Goal: Task Accomplishment & Management: Use online tool/utility

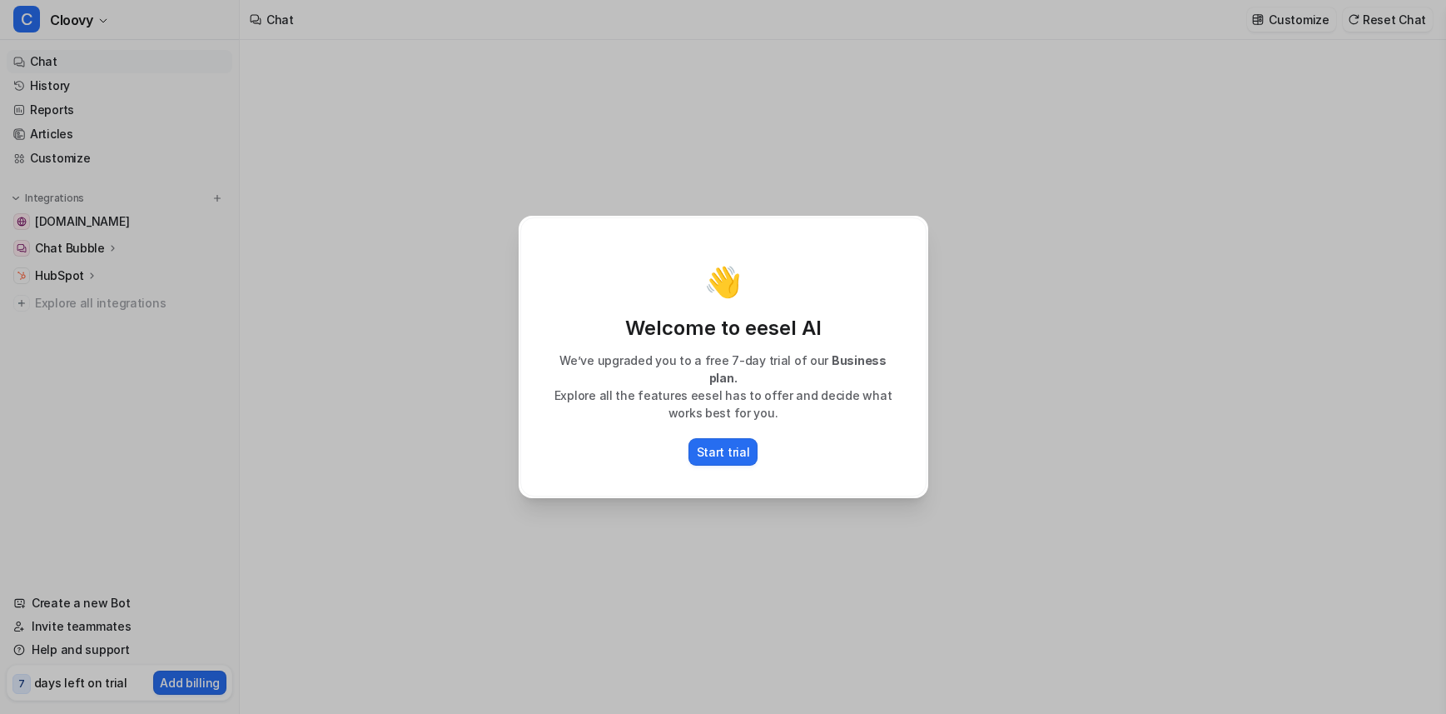
type textarea "**********"
click at [729, 509] on div "👋 Welcome to eesel AI We’ve upgraded you to a free 7-day trial of our Business …" at bounding box center [723, 357] width 436 height 714
click at [691, 571] on div "👋 Welcome to eesel AI We’ve upgraded you to a free 7-day trial of our Business …" at bounding box center [723, 357] width 436 height 714
click at [720, 445] on p "Start trial" at bounding box center [723, 451] width 53 height 17
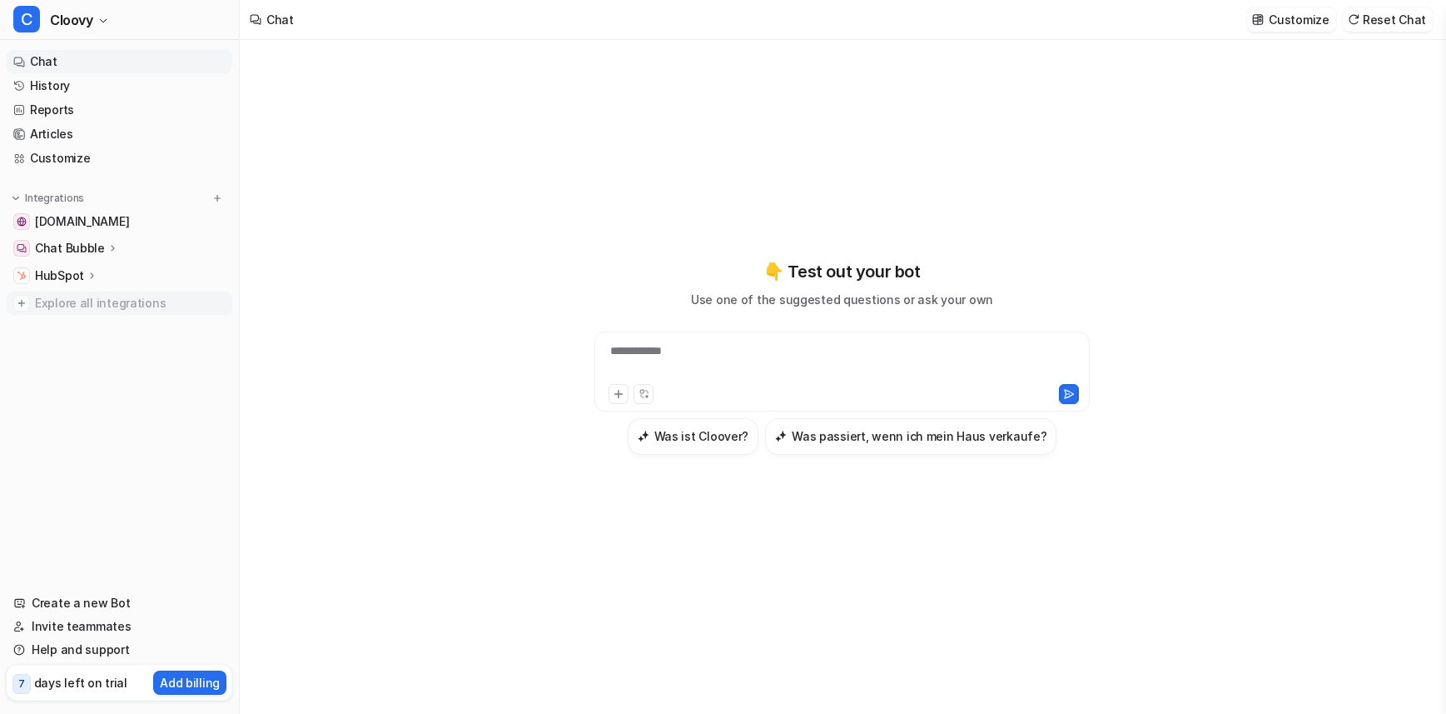
click at [75, 303] on span "Explore all integrations" at bounding box center [130, 303] width 191 height 27
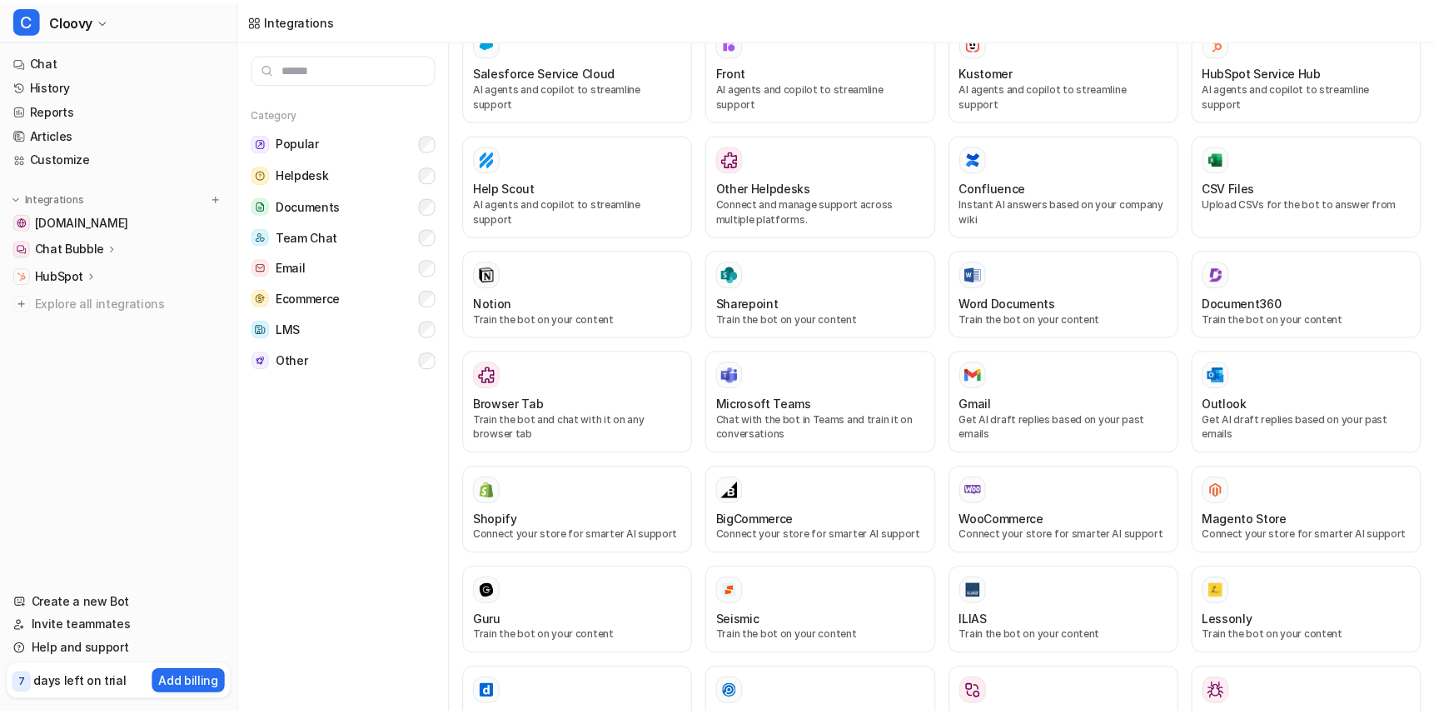
scroll to position [601, 0]
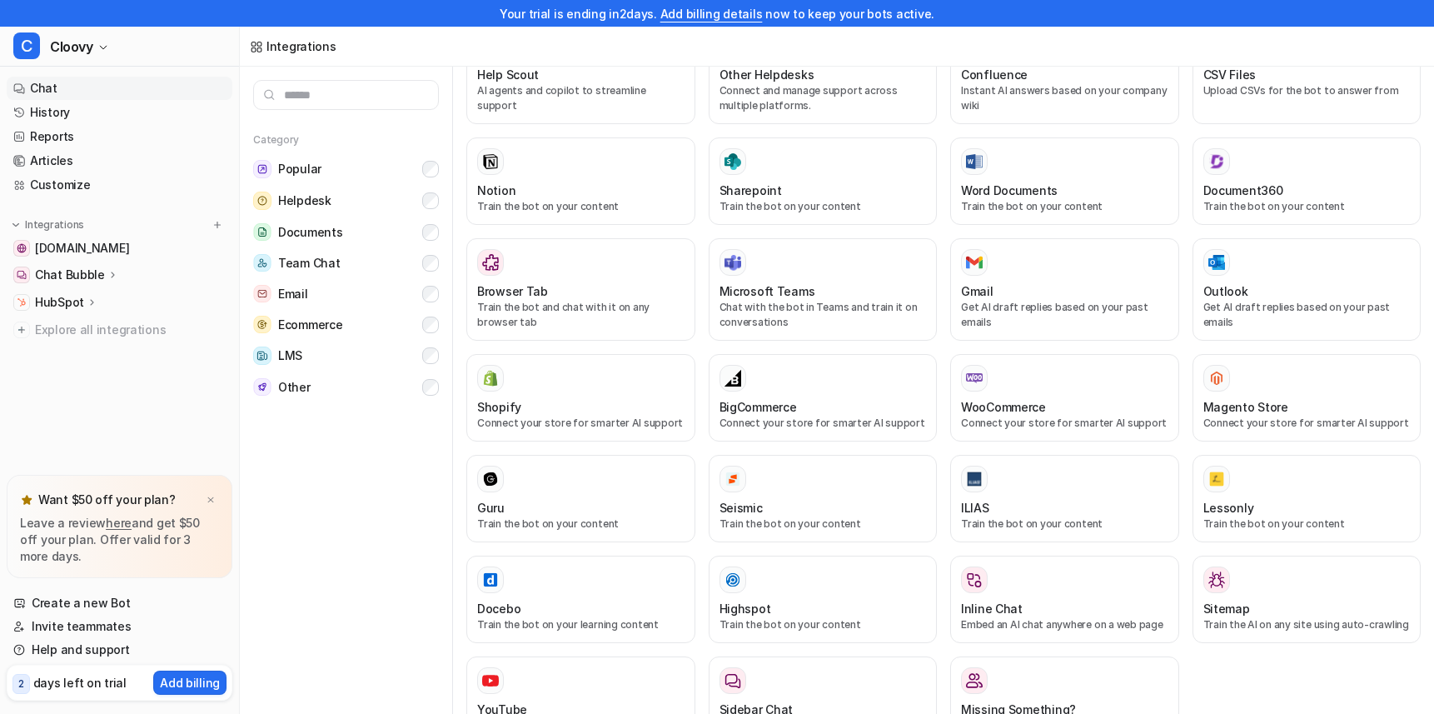
click at [52, 92] on link "Chat" at bounding box center [120, 88] width 226 height 23
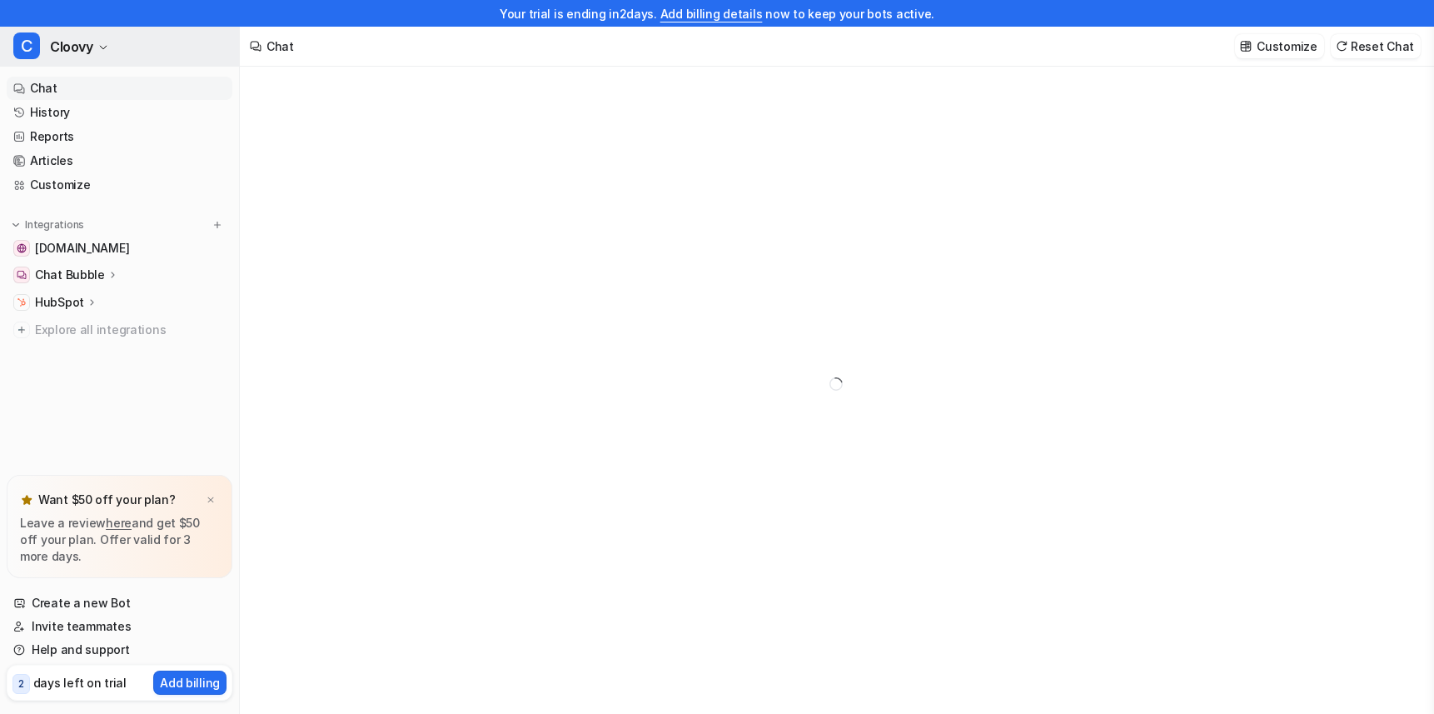
type textarea "**********"
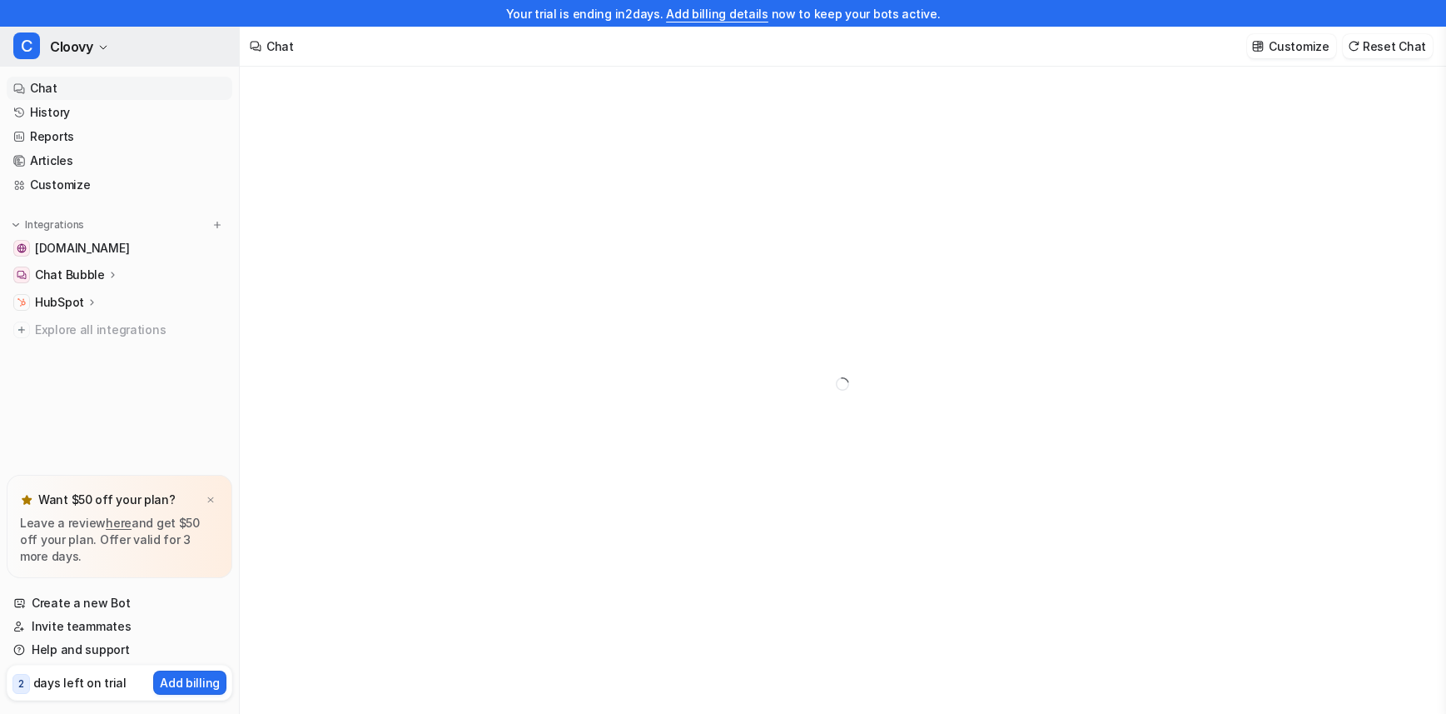
click at [107, 46] on icon "button" at bounding box center [103, 47] width 10 height 10
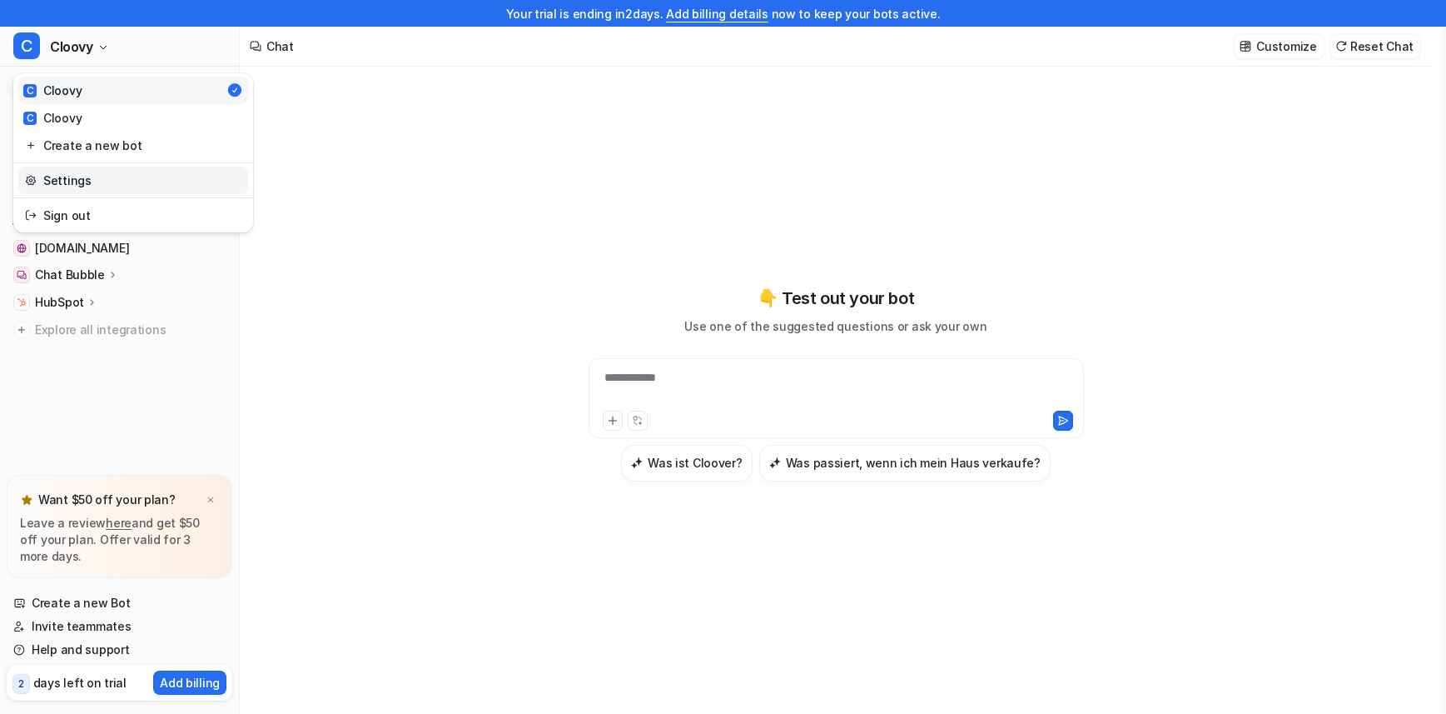
click at [73, 176] on link "Settings" at bounding box center [133, 180] width 230 height 27
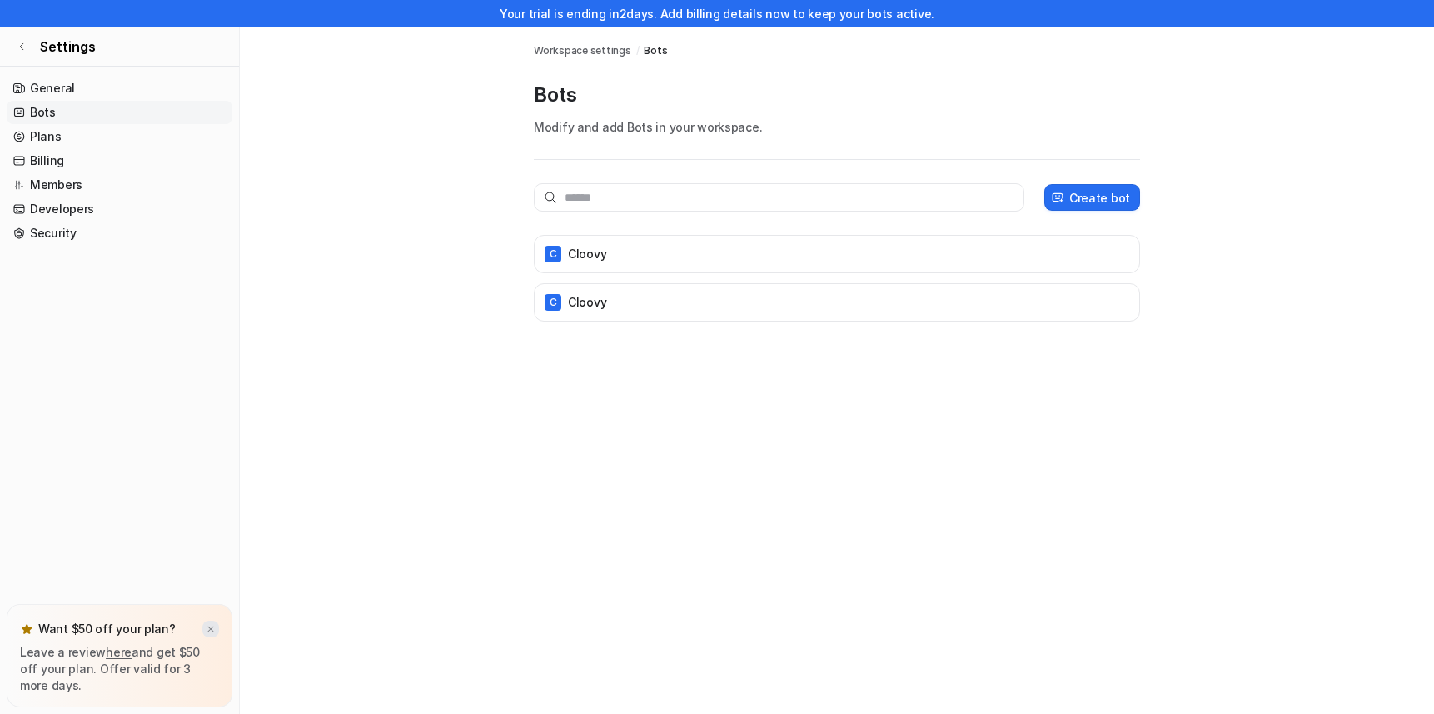
click at [214, 627] on img at bounding box center [211, 629] width 10 height 11
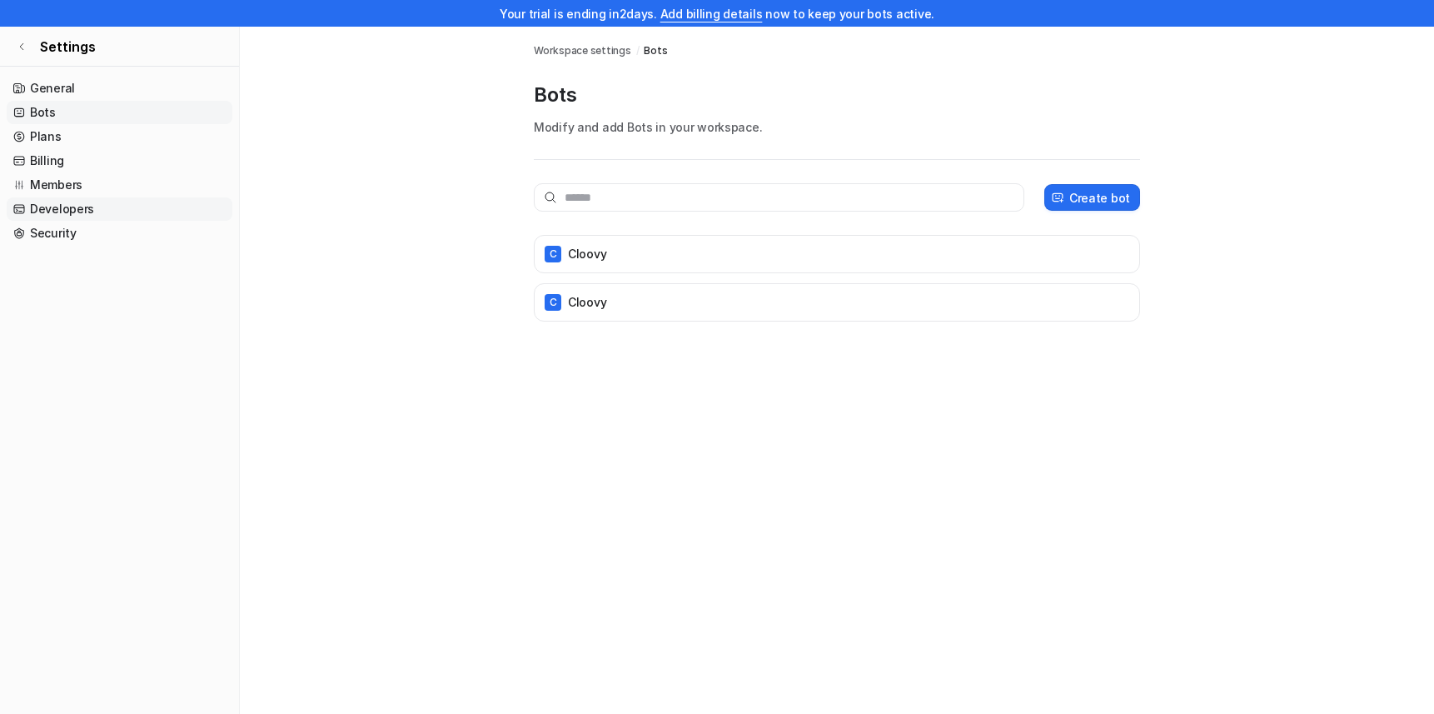
click at [112, 208] on link "Developers" at bounding box center [120, 208] width 226 height 23
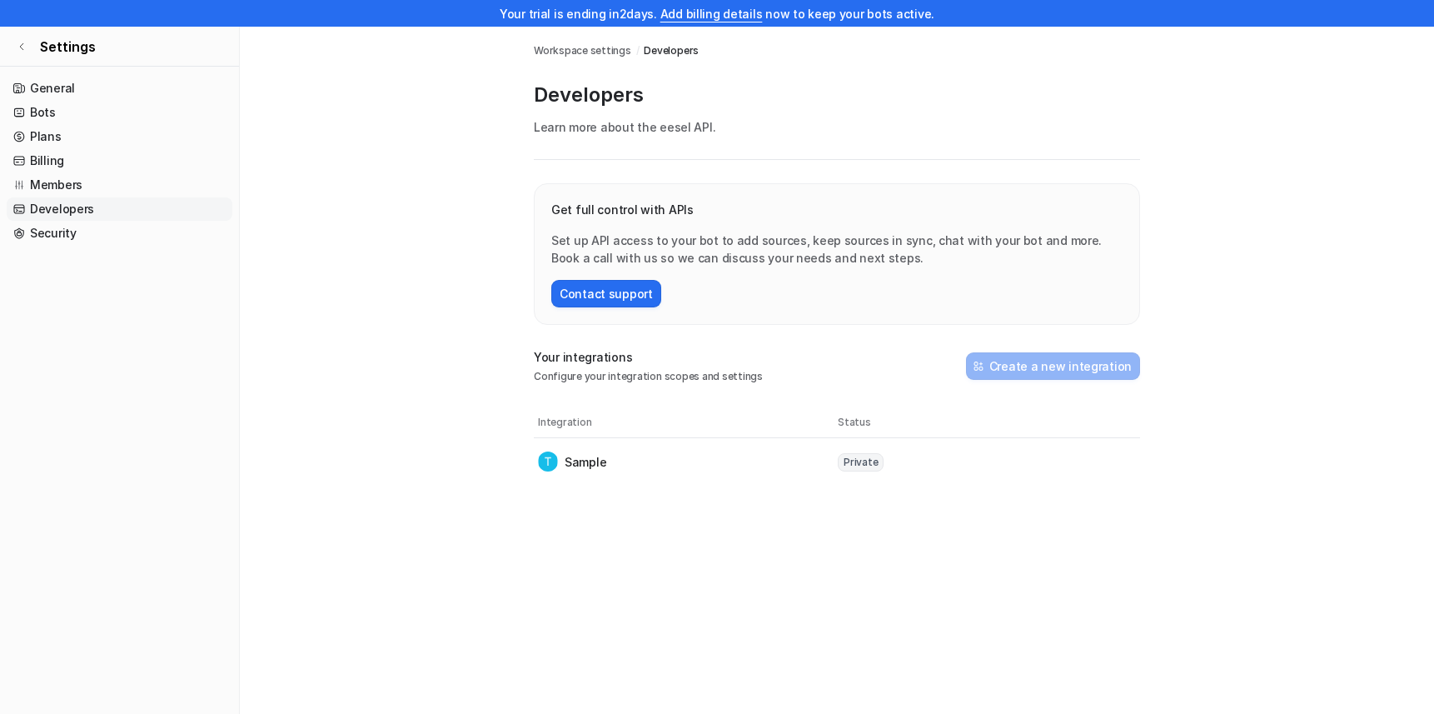
click at [582, 464] on p "Sample" at bounding box center [586, 461] width 42 height 17
click at [849, 458] on span "Private" at bounding box center [861, 462] width 46 height 18
click at [869, 458] on span "Private" at bounding box center [861, 462] width 46 height 18
click at [637, 466] on td "Sample" at bounding box center [687, 461] width 300 height 32
click at [59, 87] on link "General" at bounding box center [120, 88] width 226 height 23
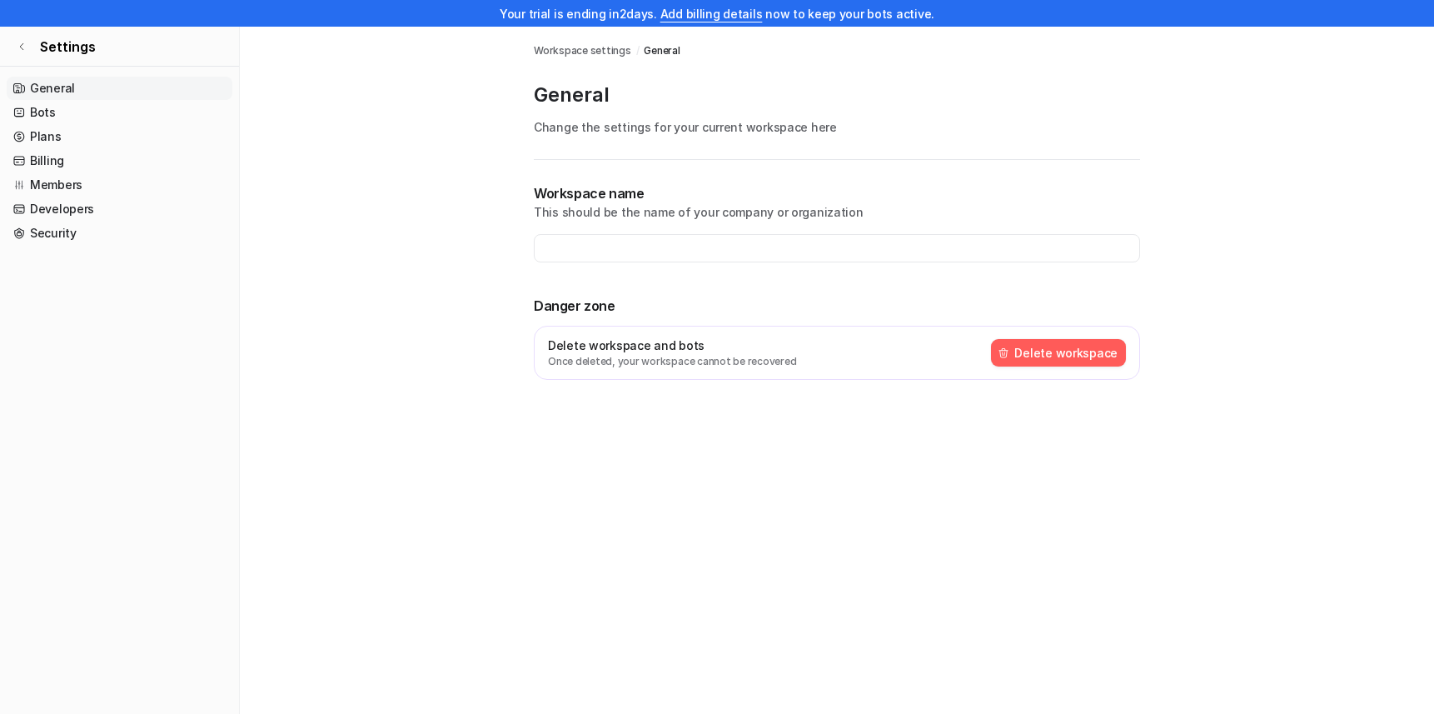
type input "**********"
click at [59, 112] on link "Bots" at bounding box center [120, 112] width 226 height 23
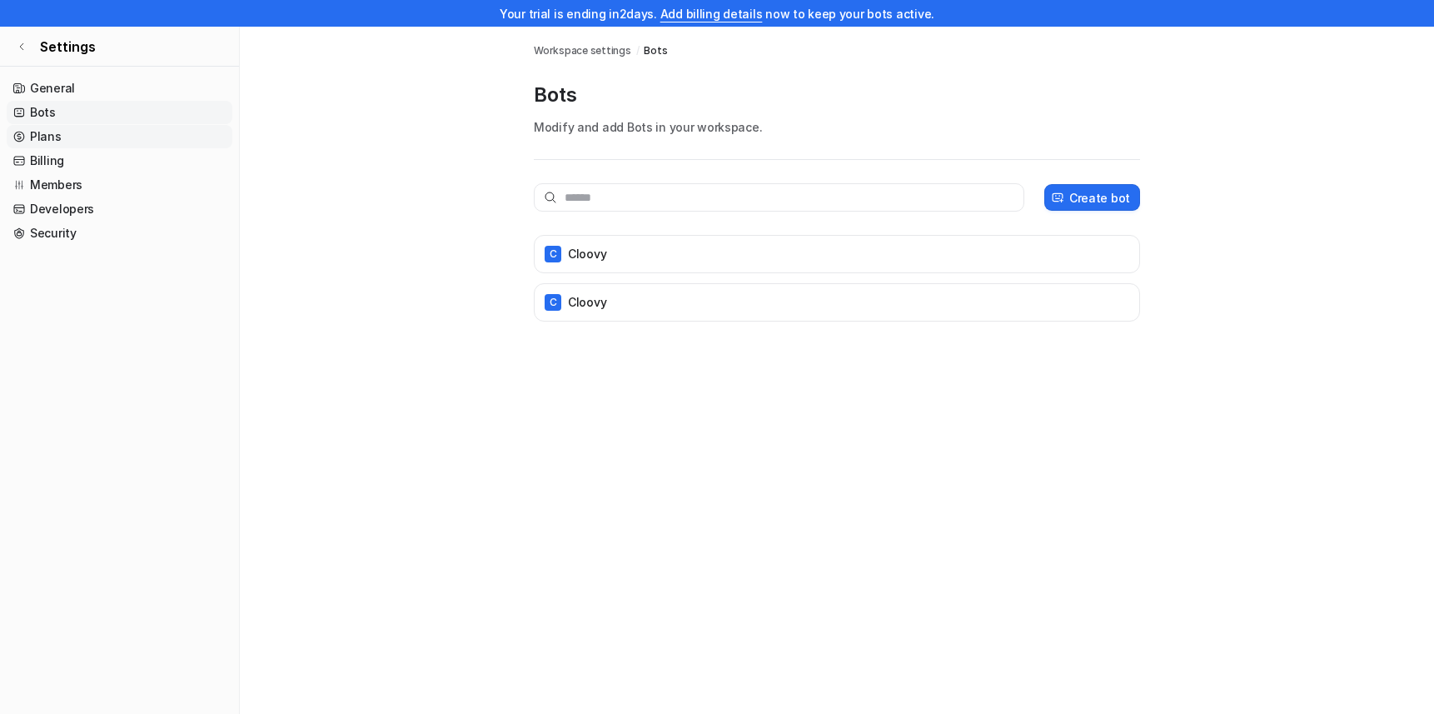
click at [47, 142] on link "Plans" at bounding box center [120, 136] width 226 height 23
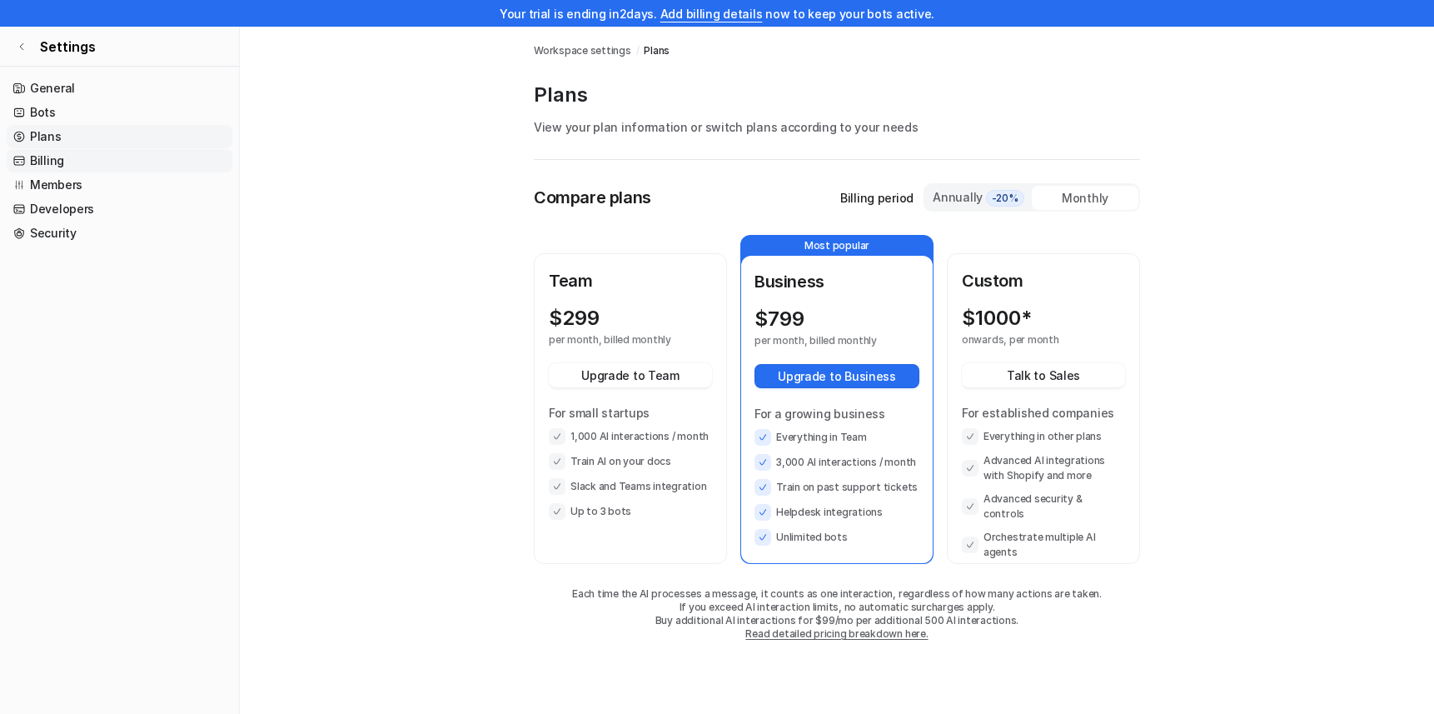
click at [58, 162] on link "Billing" at bounding box center [120, 160] width 226 height 23
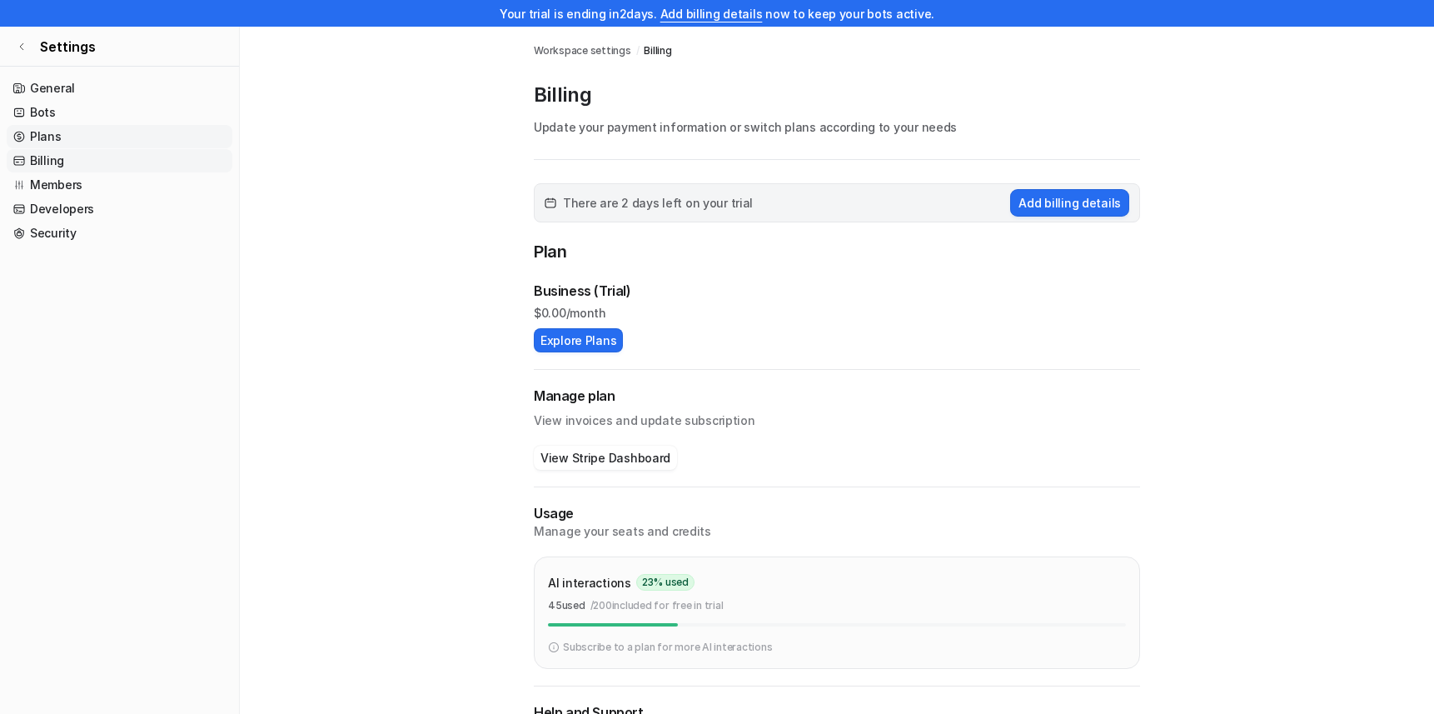
click at [61, 142] on link "Plans" at bounding box center [120, 136] width 226 height 23
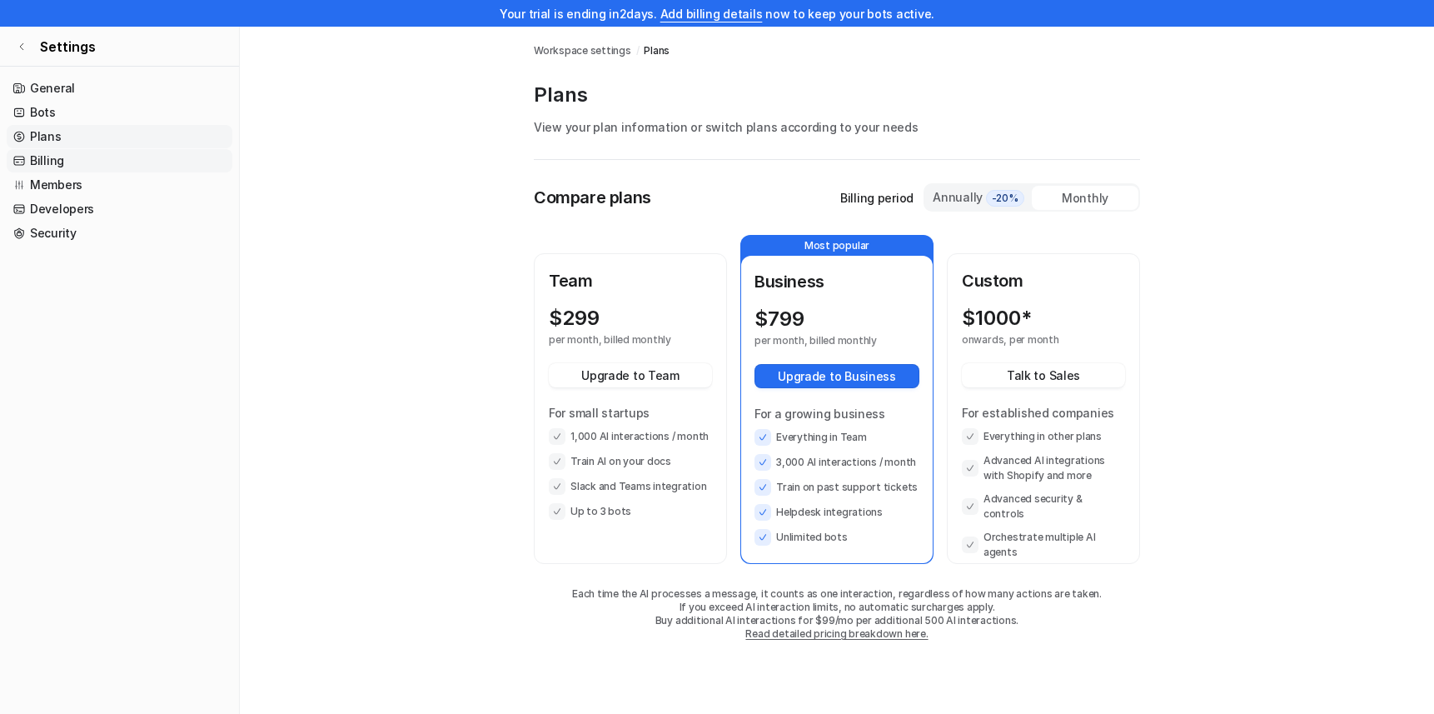
click at [52, 151] on link "Billing" at bounding box center [120, 160] width 226 height 23
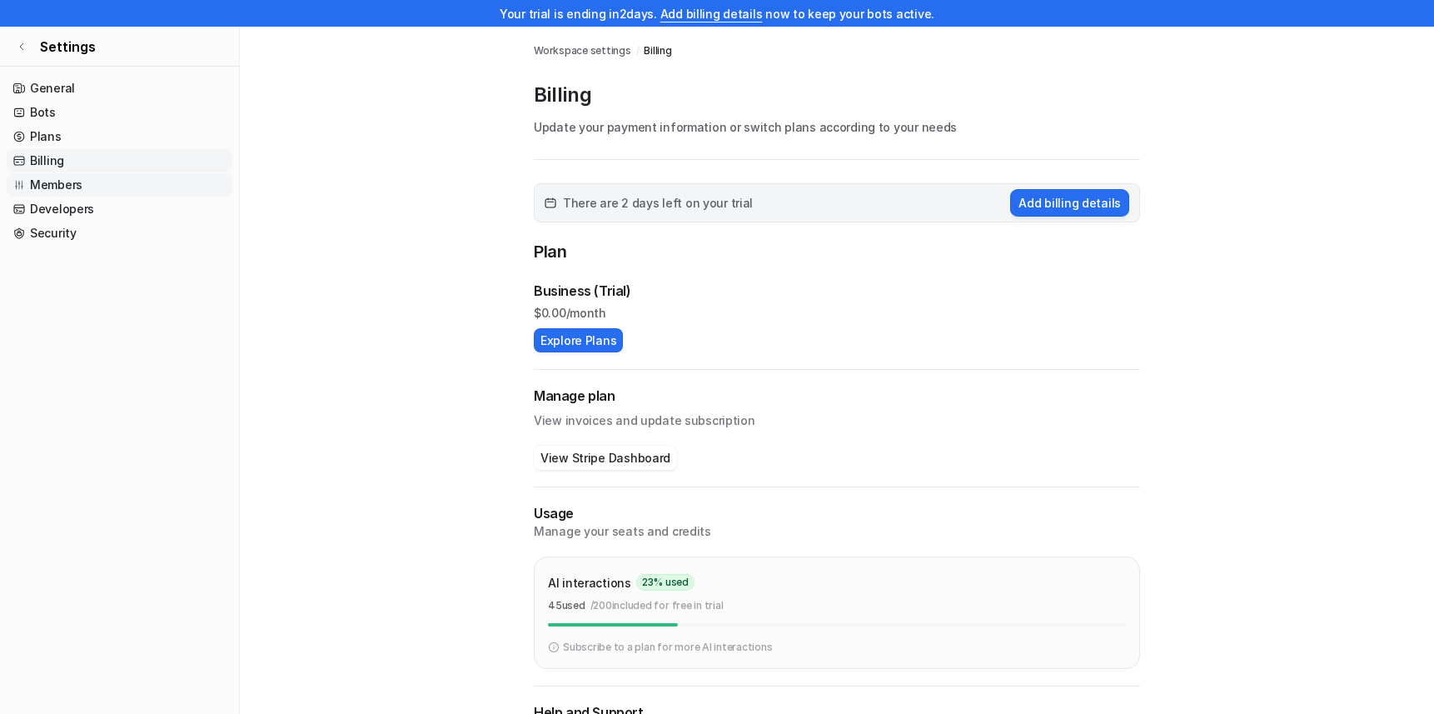
click at [67, 187] on link "Members" at bounding box center [120, 184] width 226 height 23
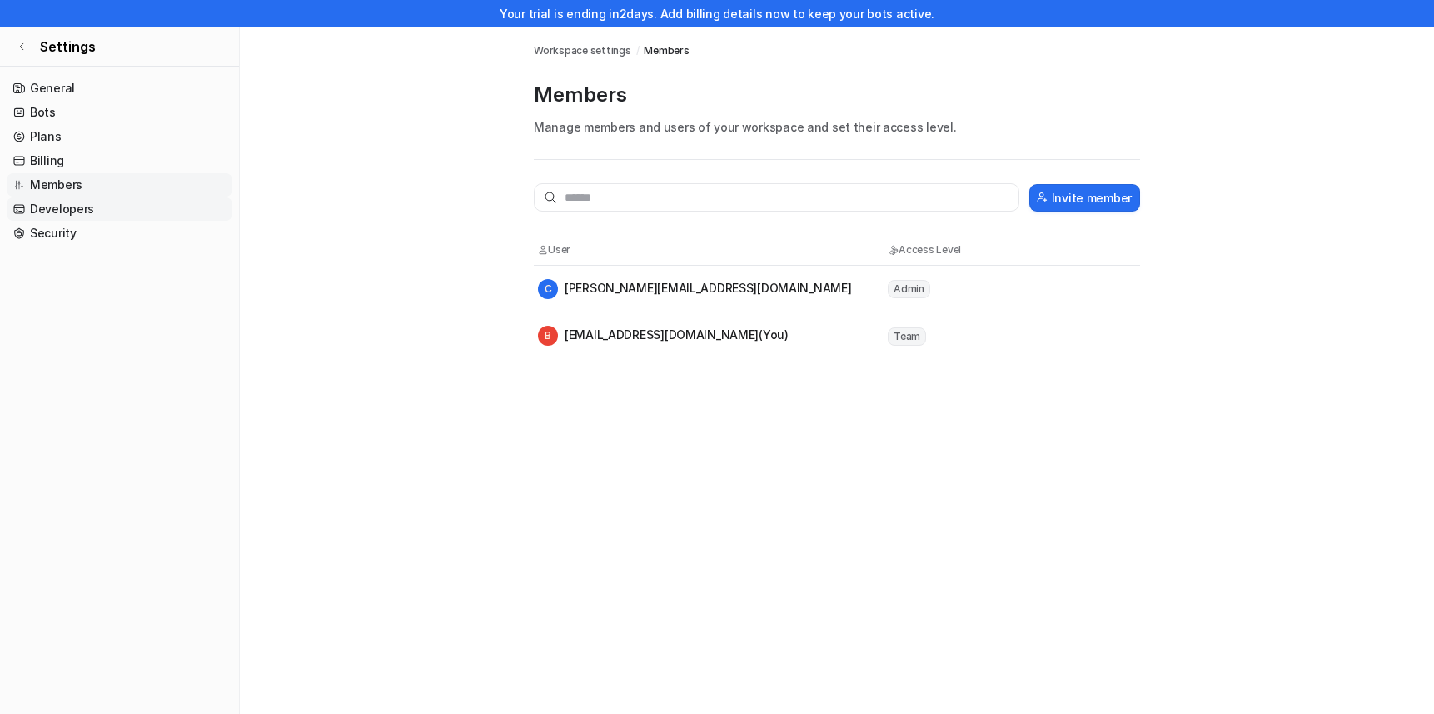
click at [64, 206] on link "Developers" at bounding box center [120, 208] width 226 height 23
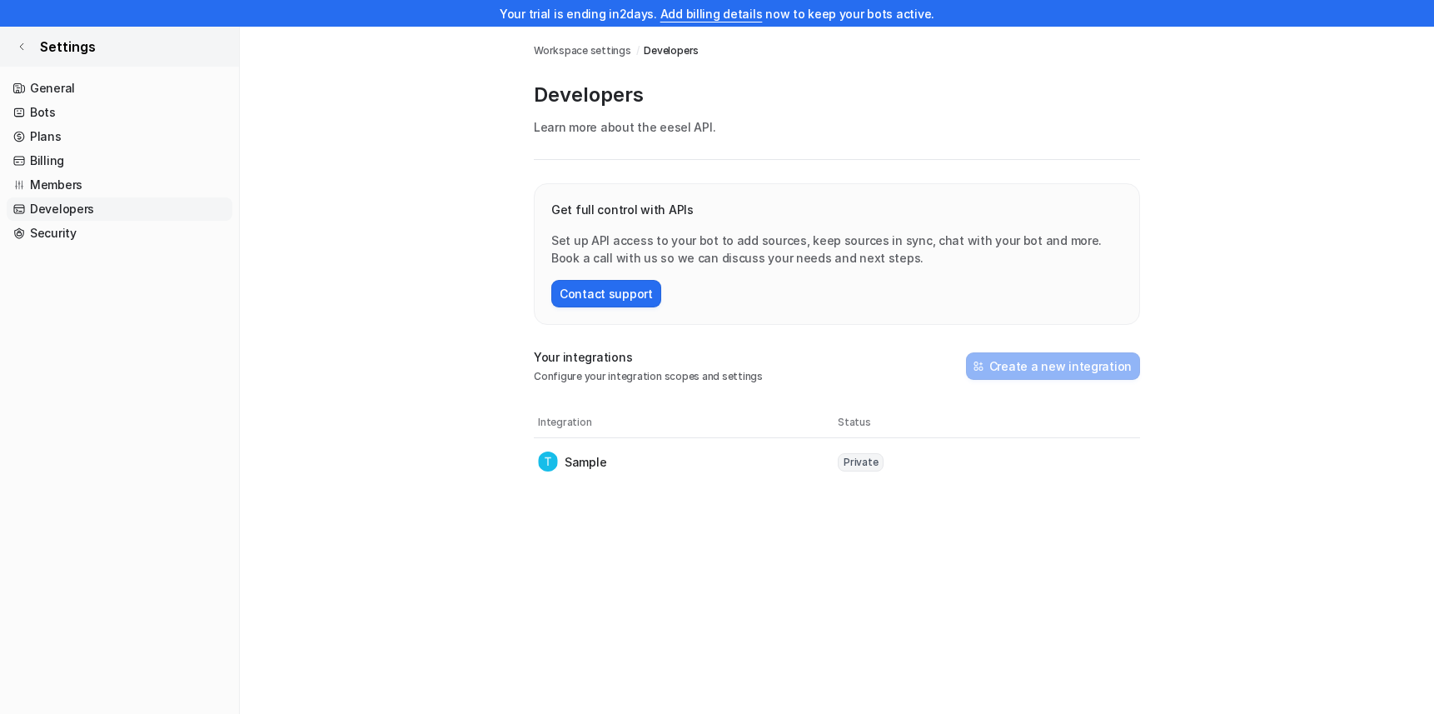
click at [22, 35] on link "Settings" at bounding box center [119, 47] width 239 height 40
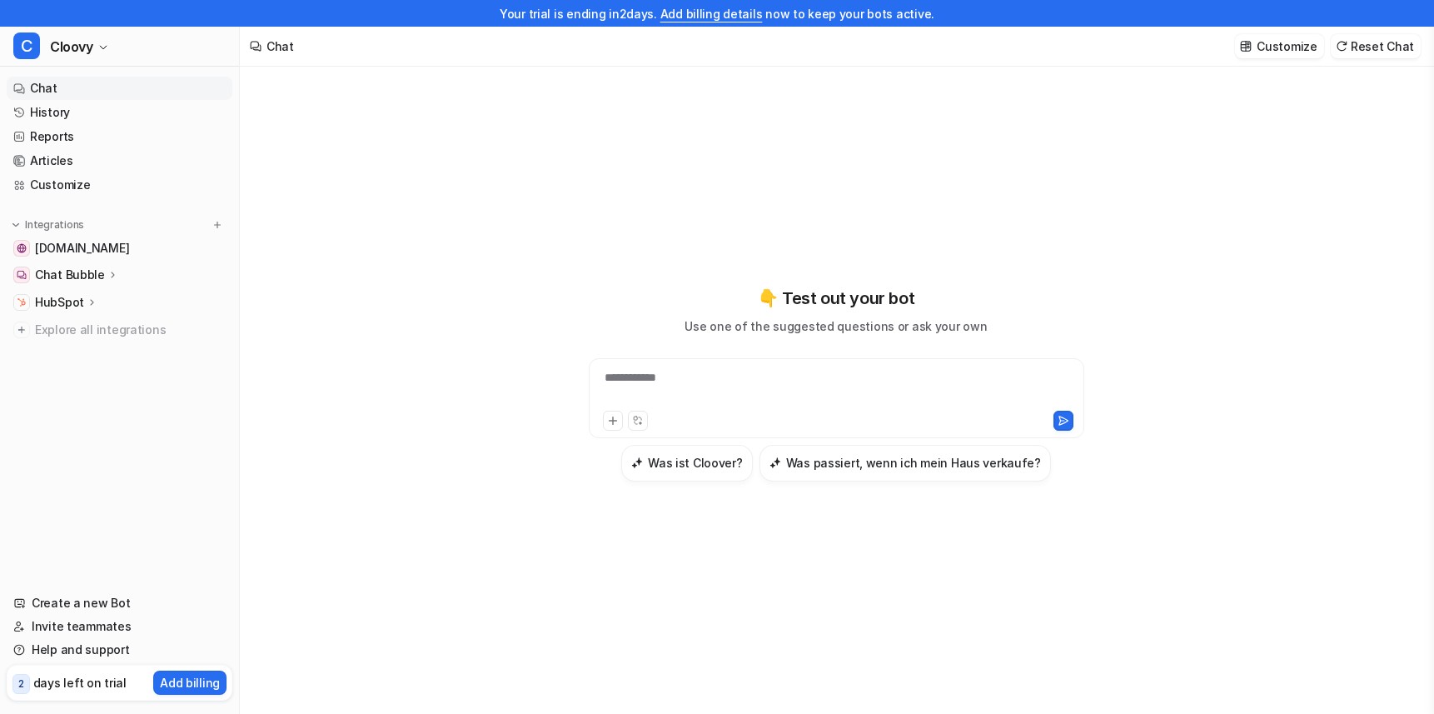
click at [67, 276] on p "Chat Bubble" at bounding box center [70, 274] width 70 height 17
click at [63, 317] on p "Configuration" at bounding box center [87, 323] width 79 height 17
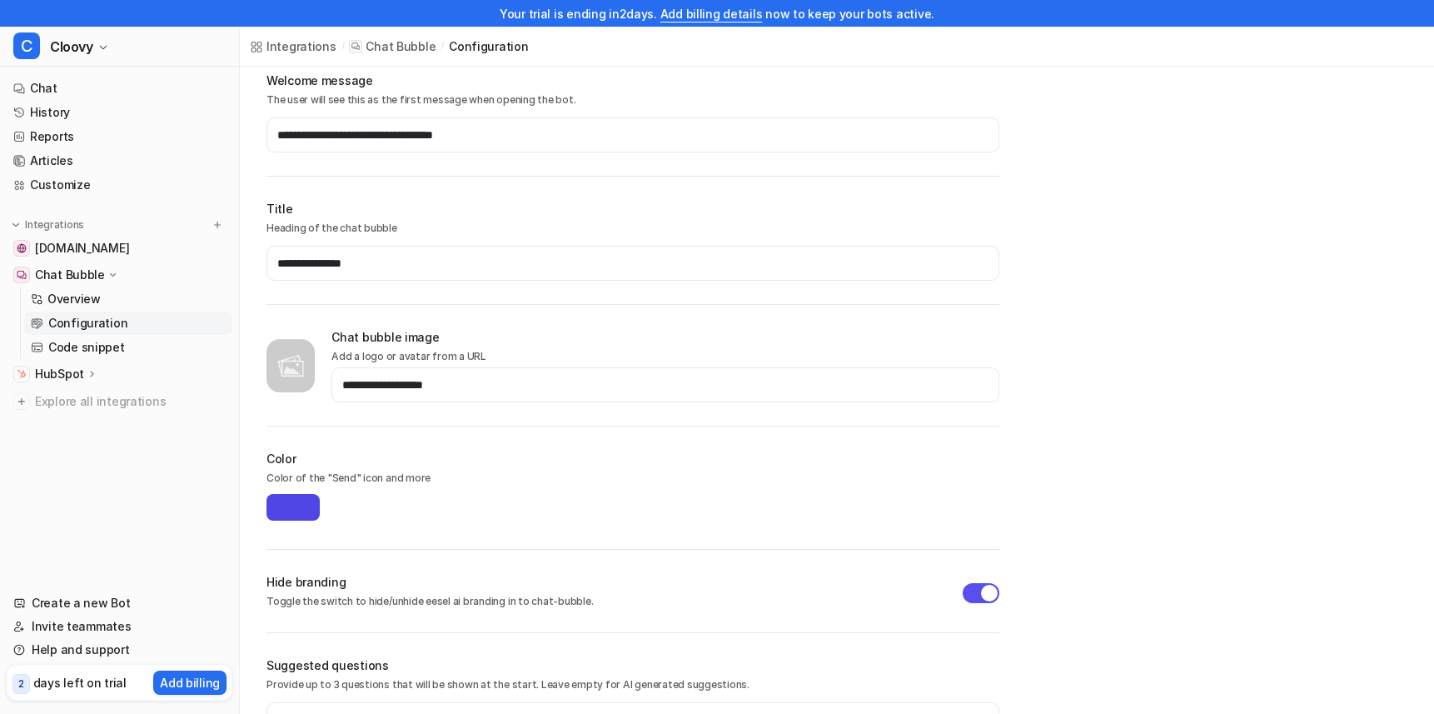
scroll to position [326, 0]
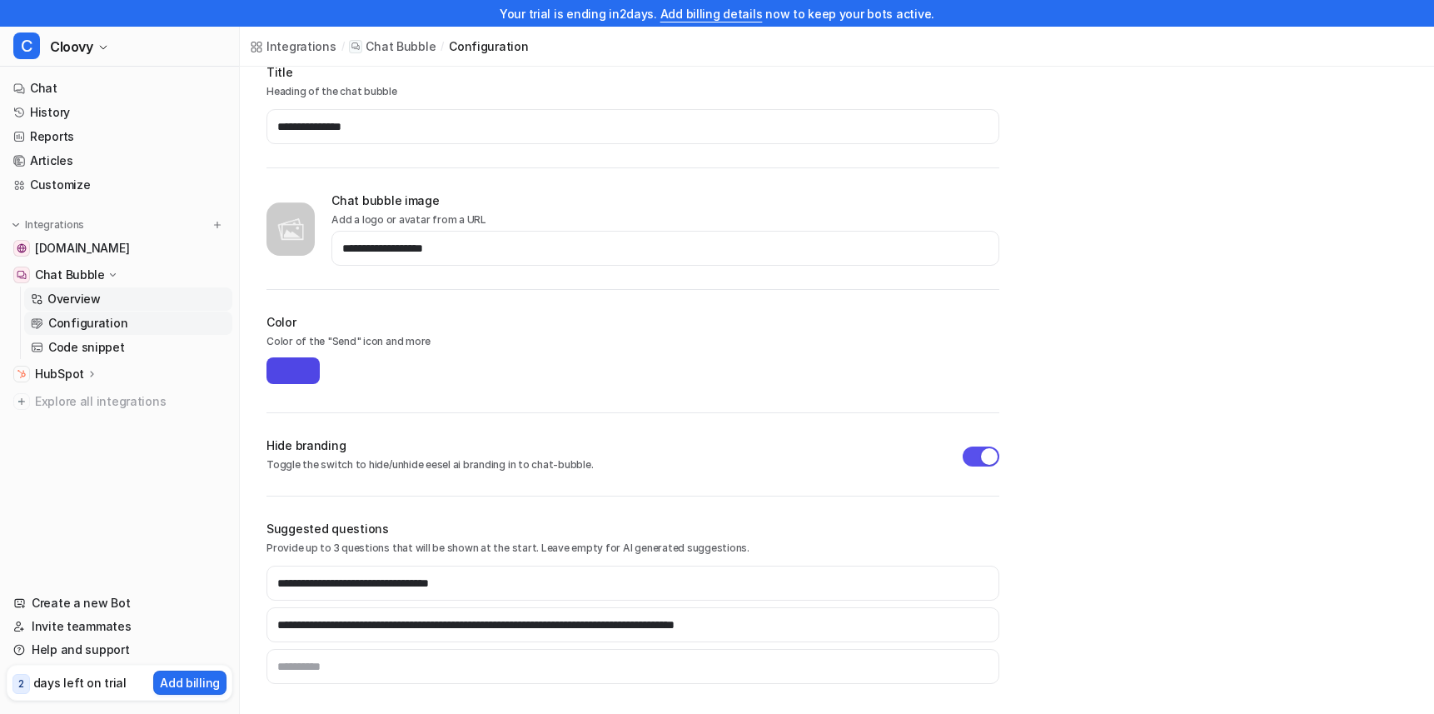
click at [59, 301] on p "Overview" at bounding box center [73, 299] width 53 height 17
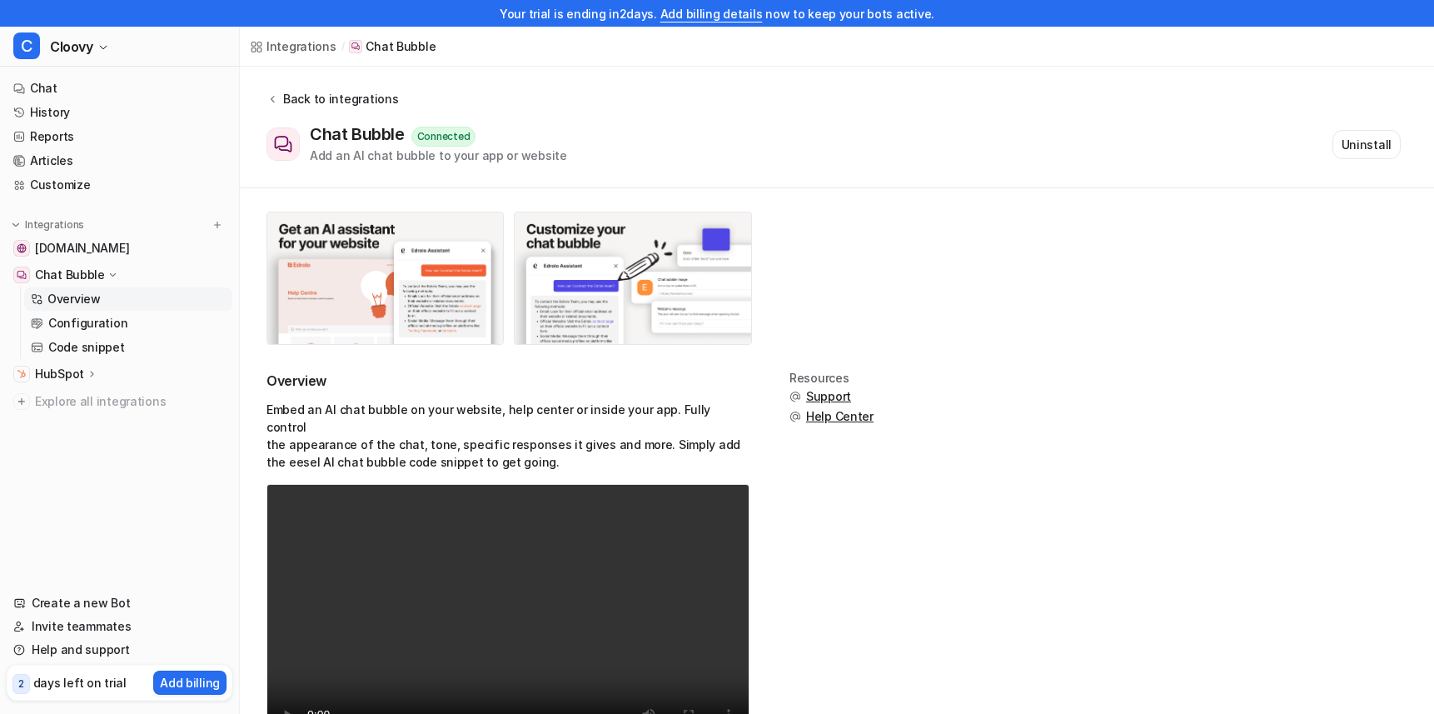
click at [346, 94] on div "Back to integrations" at bounding box center [338, 98] width 120 height 17
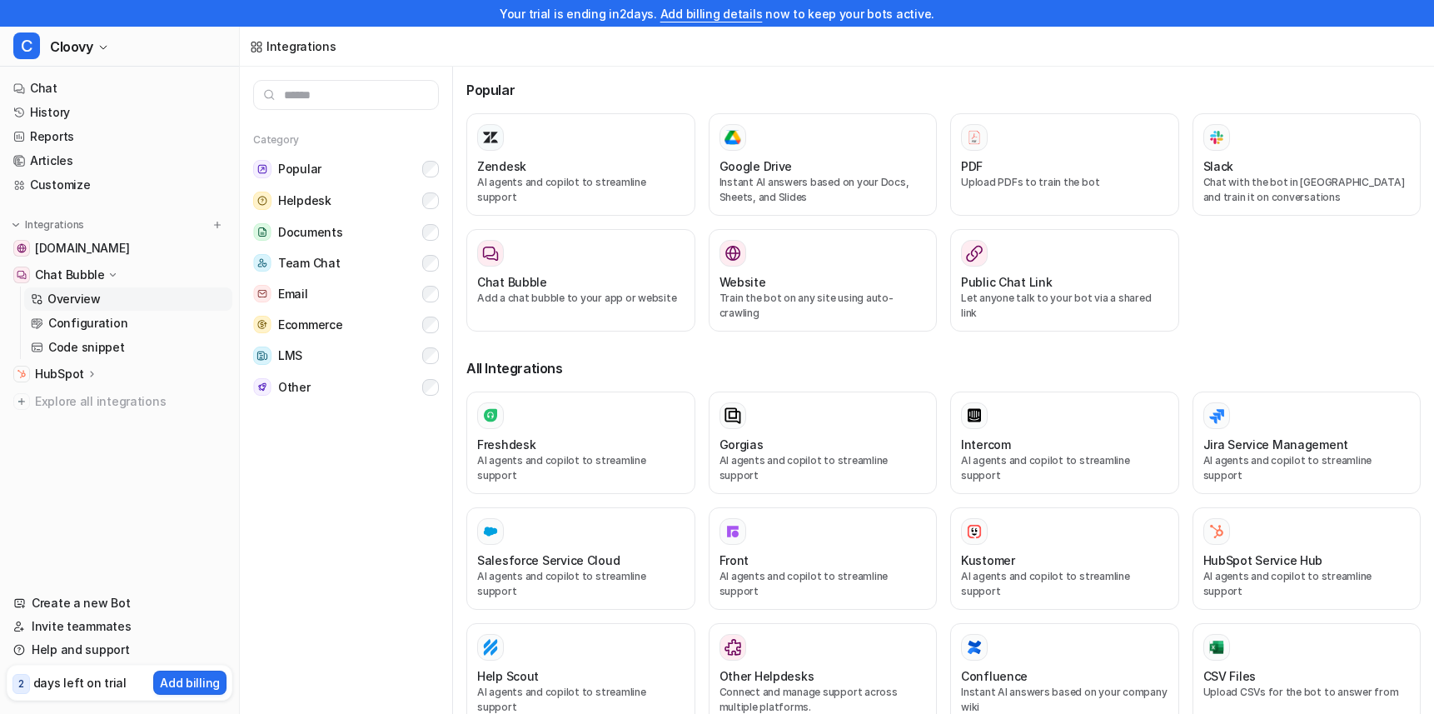
click at [92, 292] on p "Overview" at bounding box center [73, 299] width 53 height 17
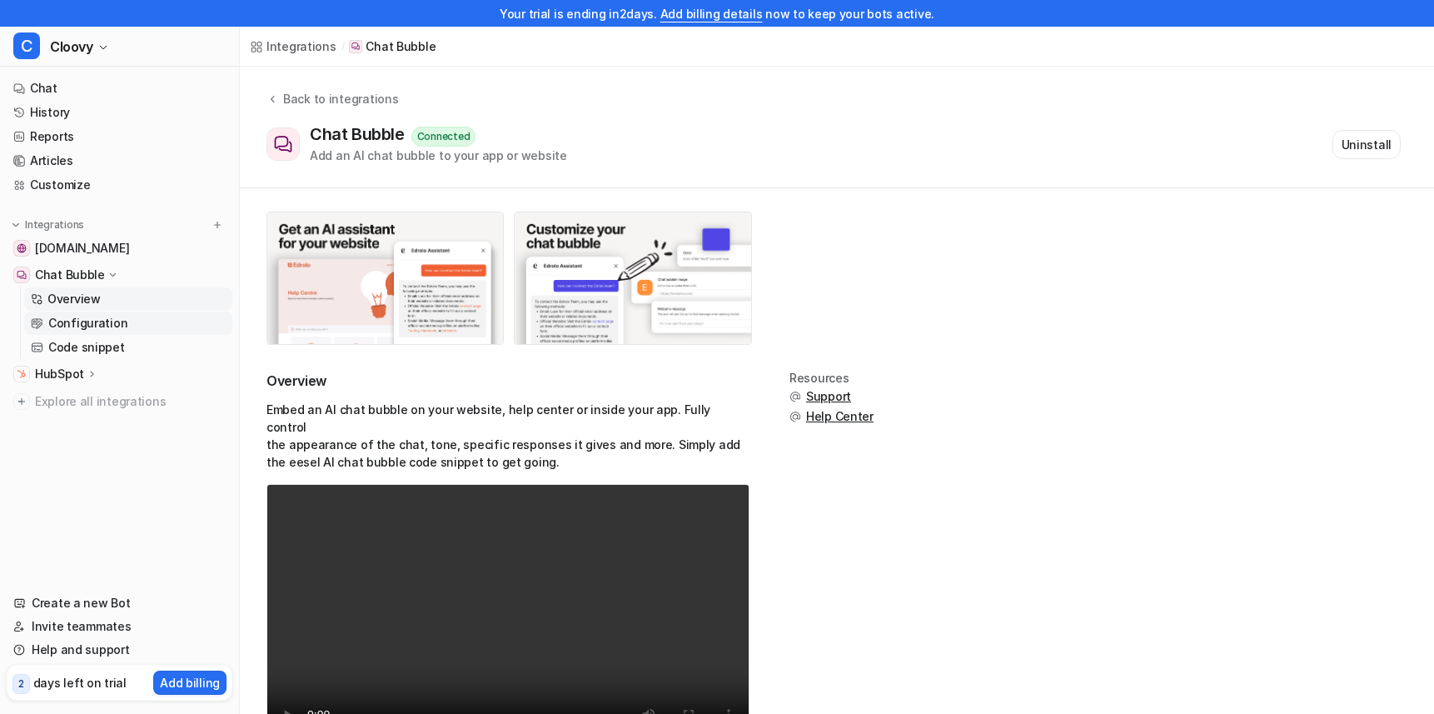
click at [72, 323] on p "Configuration" at bounding box center [87, 323] width 79 height 17
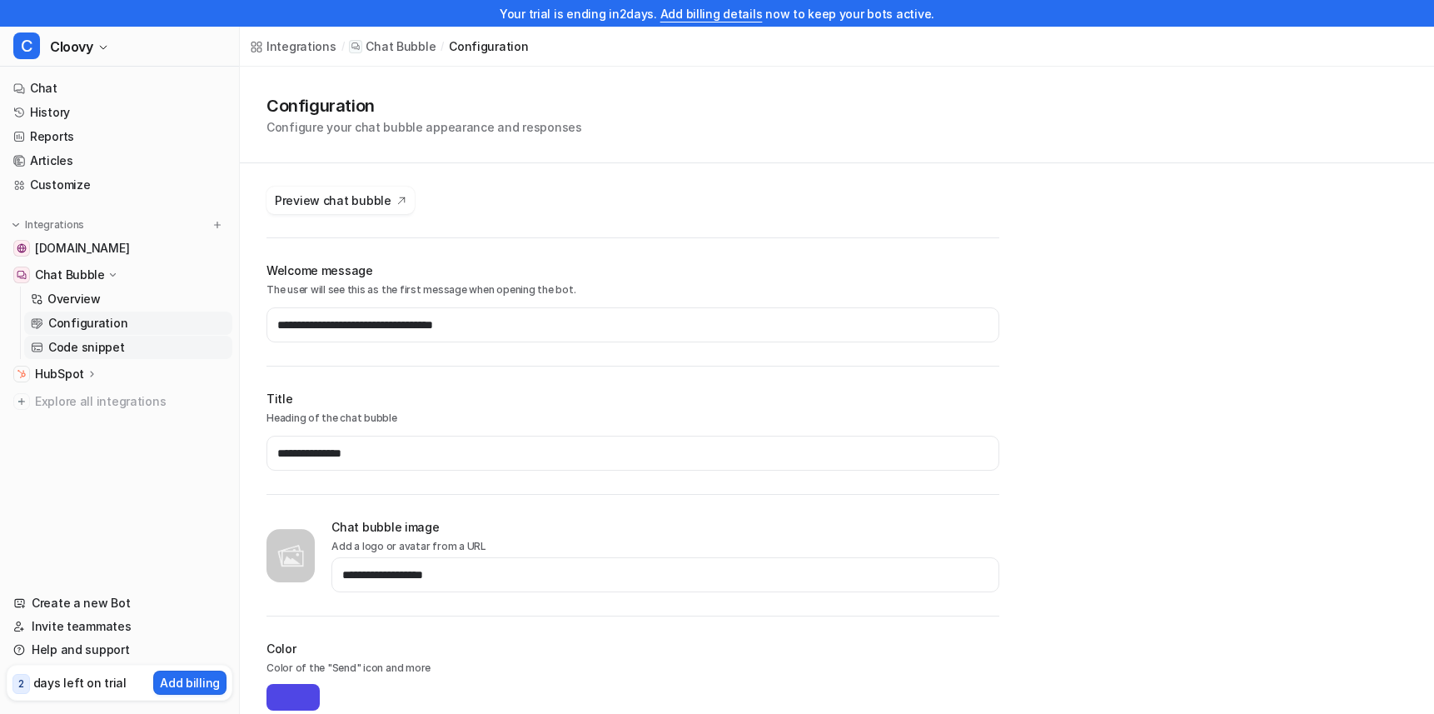
click at [111, 341] on p "Code snippet" at bounding box center [86, 347] width 77 height 17
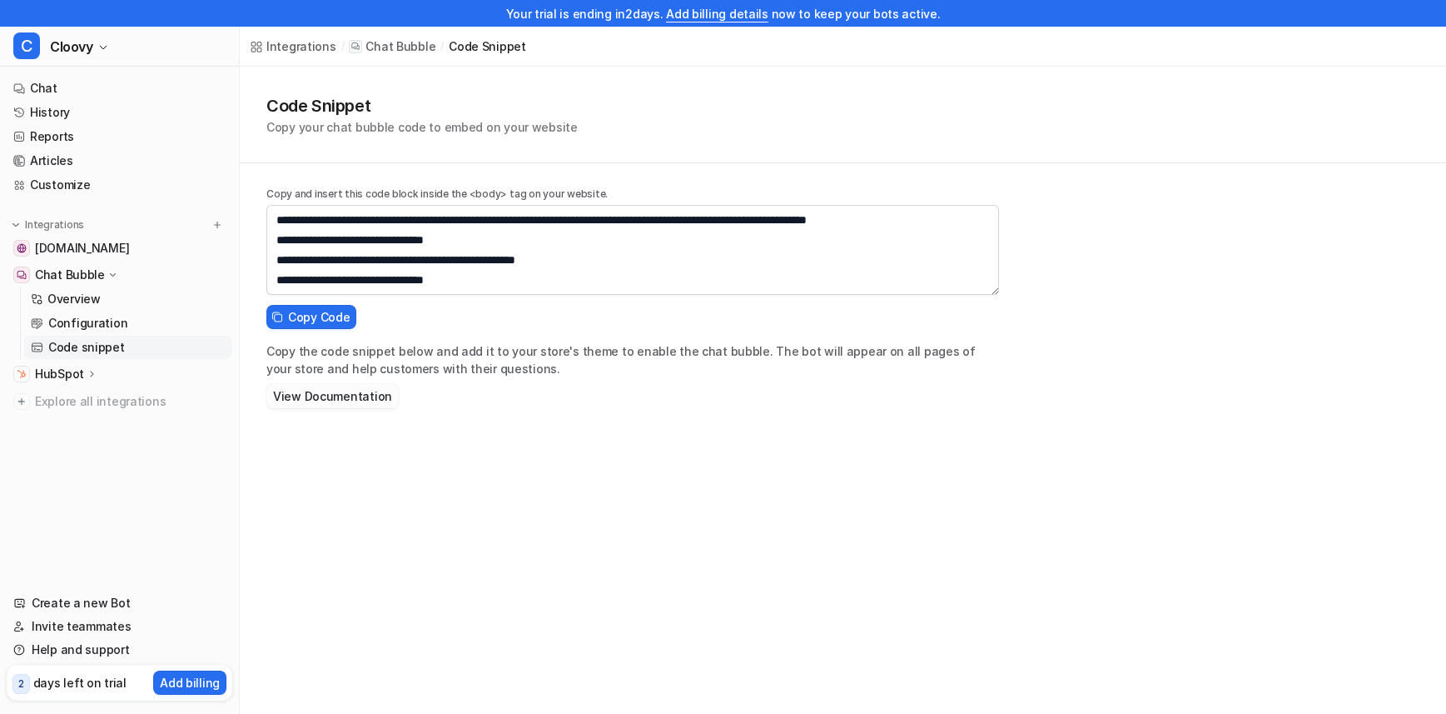
click at [361, 396] on button "View Documentation" at bounding box center [332, 396] width 132 height 24
